Goal: Transaction & Acquisition: Purchase product/service

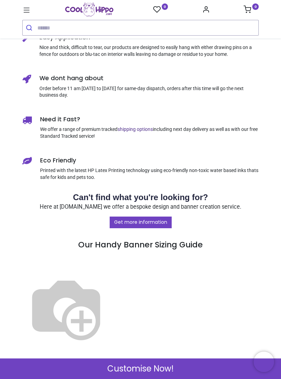
scroll to position [510, 0]
click at [110, 287] on img at bounding box center [66, 308] width 88 height 88
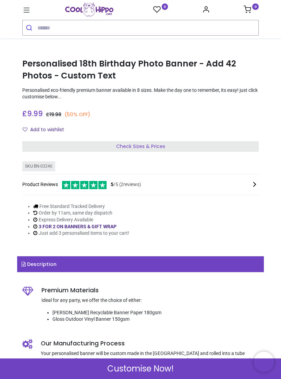
scroll to position [161, 0]
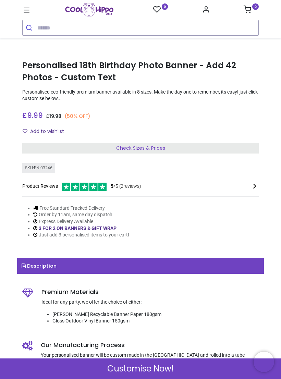
click at [169, 144] on div "Check Sizes & Prices" at bounding box center [140, 148] width 236 height 11
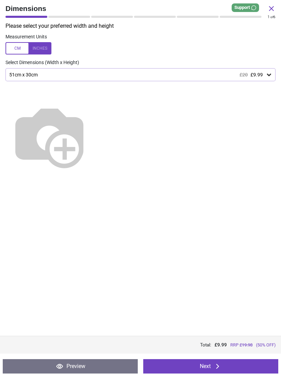
click at [270, 75] on icon at bounding box center [269, 74] width 7 height 7
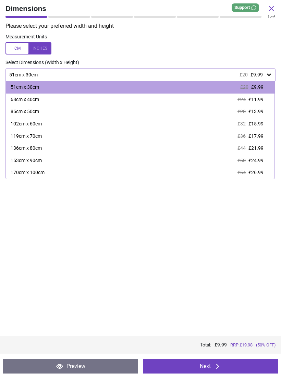
click at [261, 133] on span "£17.99" at bounding box center [255, 135] width 15 height 5
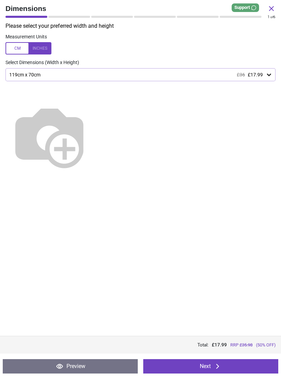
click at [216, 369] on icon at bounding box center [217, 366] width 8 height 8
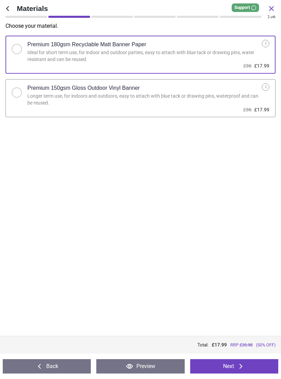
click at [238, 367] on icon at bounding box center [241, 366] width 8 height 8
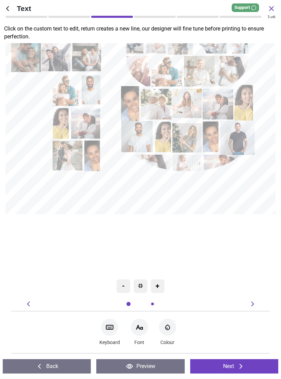
click at [162, 286] on div "+" at bounding box center [158, 286] width 14 height 14
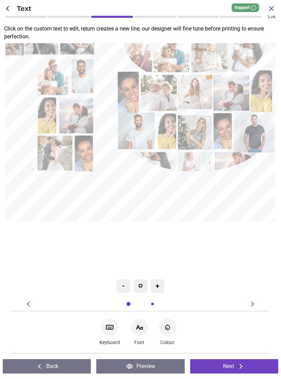
click at [129, 285] on div "-" at bounding box center [123, 286] width 14 height 14
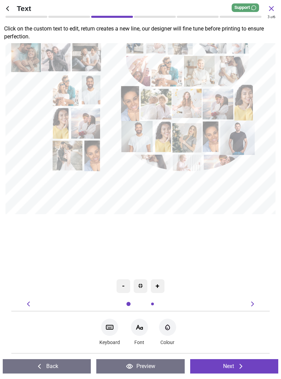
click at [127, 288] on div "-" at bounding box center [123, 286] width 14 height 14
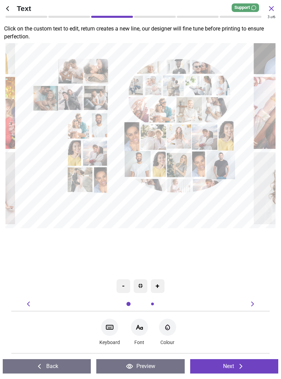
click at [141, 284] on img at bounding box center [140, 286] width 4 height 4
